Goal: Navigation & Orientation: Find specific page/section

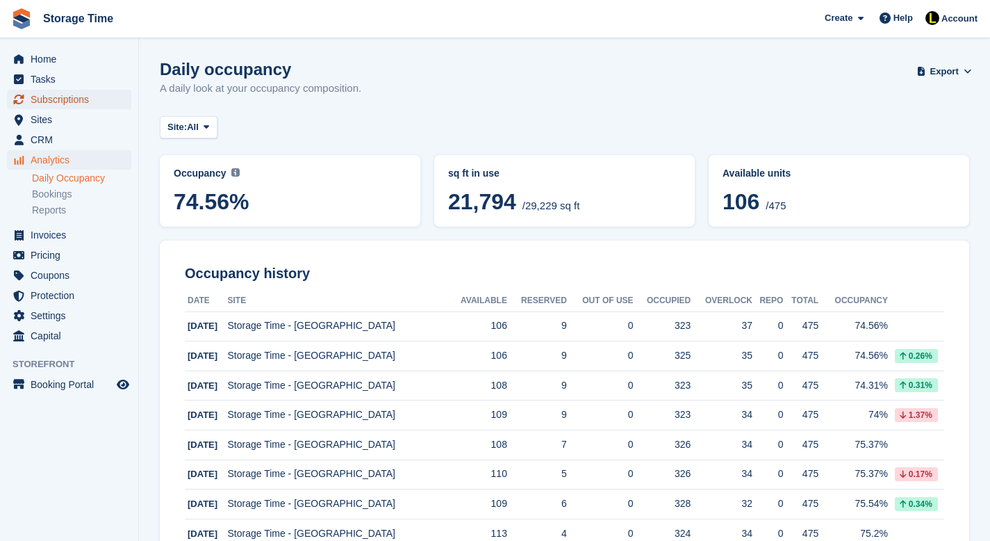
click at [57, 101] on span "Subscriptions" at bounding box center [72, 99] width 83 height 19
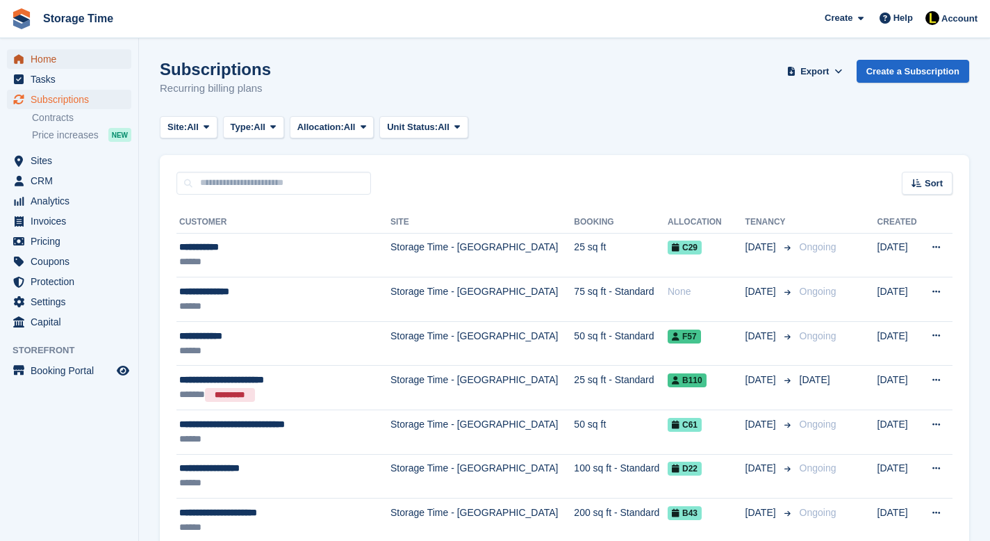
click at [66, 65] on span "Home" at bounding box center [72, 58] width 83 height 19
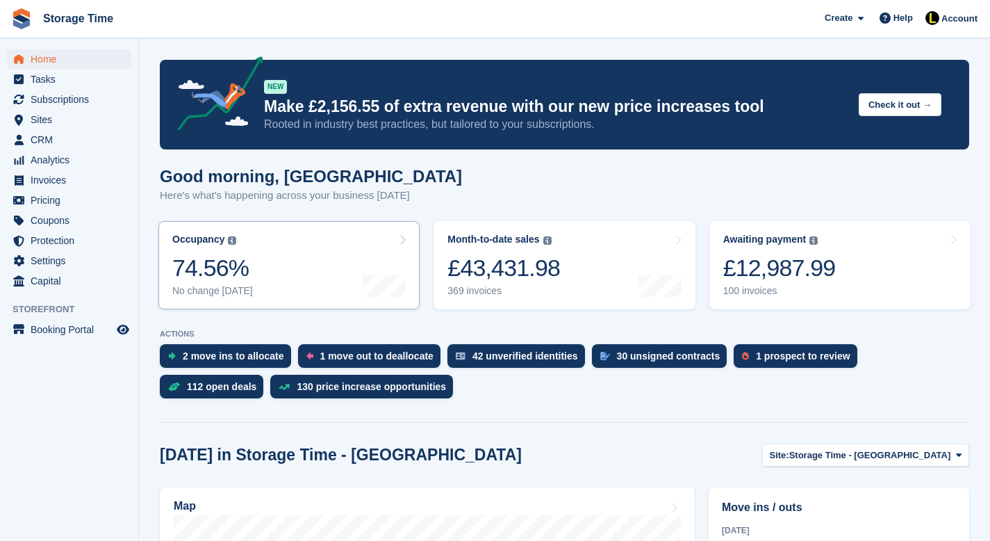
click at [324, 261] on link "Occupancy The percentage of all currently allocated units in terms of area. Inc…" at bounding box center [288, 265] width 261 height 88
click at [288, 275] on link "Occupancy The percentage of all currently allocated units in terms of area. Inc…" at bounding box center [288, 265] width 261 height 88
